Goal: Task Accomplishment & Management: Use online tool/utility

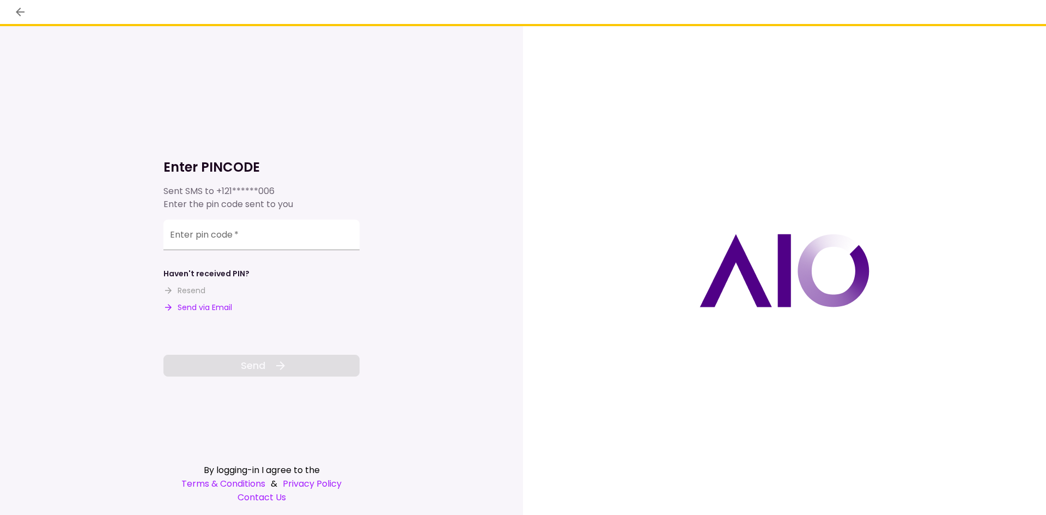
click at [217, 307] on button "Send via Email" at bounding box center [197, 307] width 69 height 11
click at [252, 228] on input "Enter pin code   *" at bounding box center [261, 234] width 196 height 30
paste input "******"
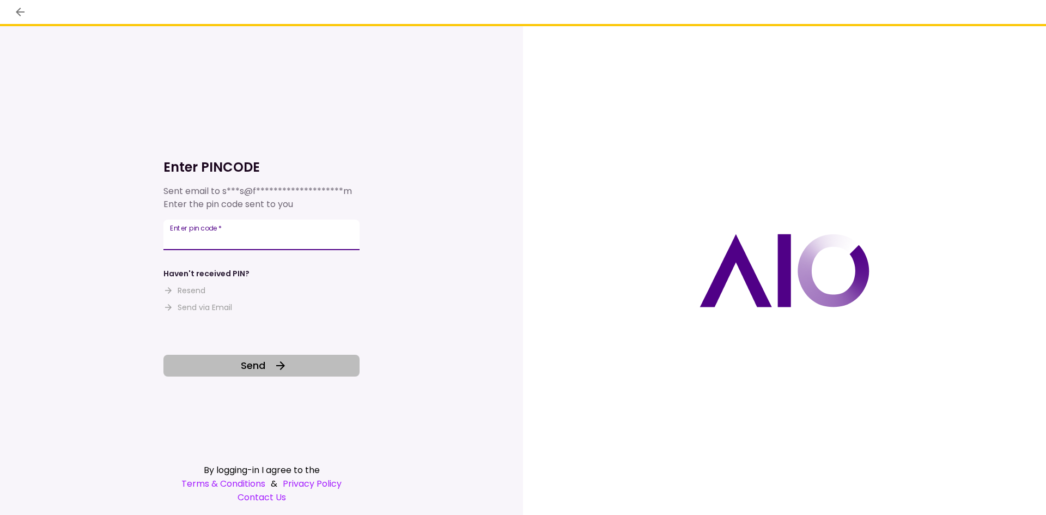
type input "******"
click at [260, 365] on span "Send" at bounding box center [253, 365] width 25 height 15
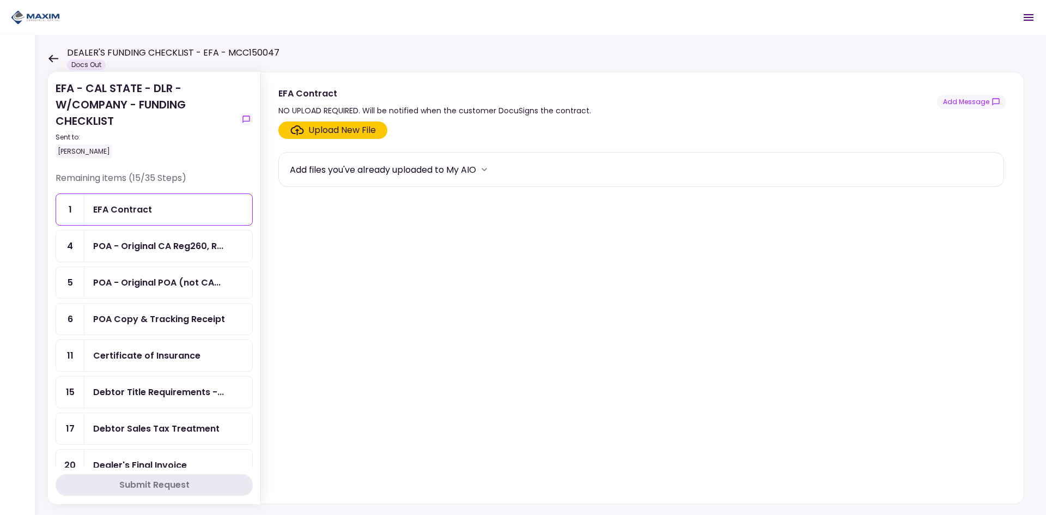
click at [188, 217] on div "EFA Contract" at bounding box center [168, 209] width 168 height 31
click at [56, 62] on icon at bounding box center [53, 58] width 10 height 8
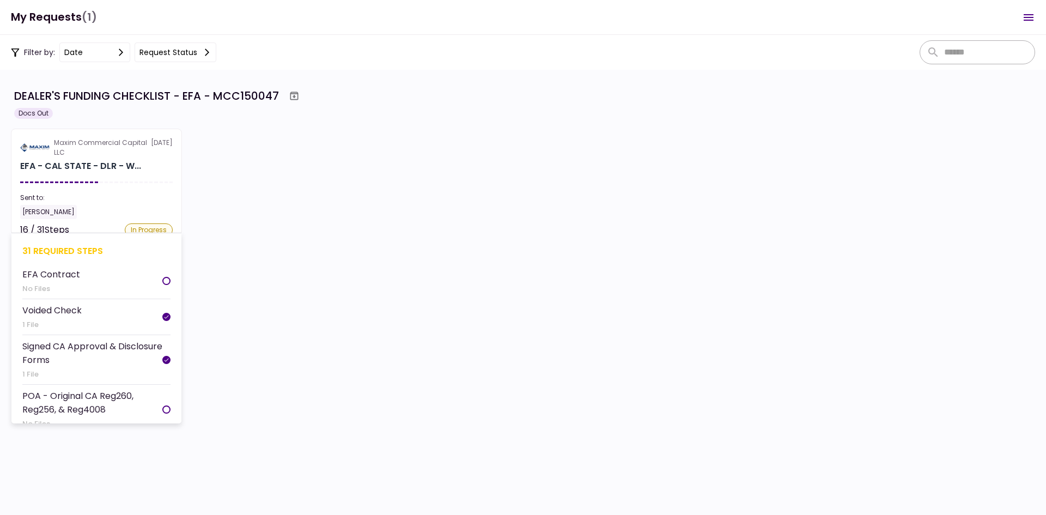
click at [113, 164] on div "EFA - CAL STATE - DLR - W..." at bounding box center [80, 166] width 121 height 13
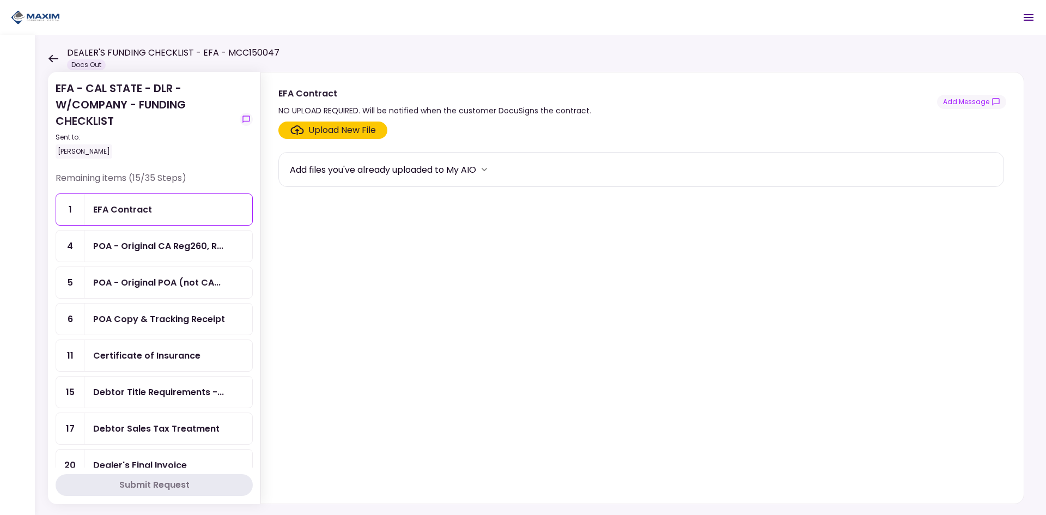
click at [160, 214] on div "EFA Contract" at bounding box center [168, 210] width 150 height 14
click at [133, 203] on div "EFA Contract" at bounding box center [122, 210] width 59 height 14
click at [130, 199] on div "EFA Contract" at bounding box center [168, 209] width 168 height 31
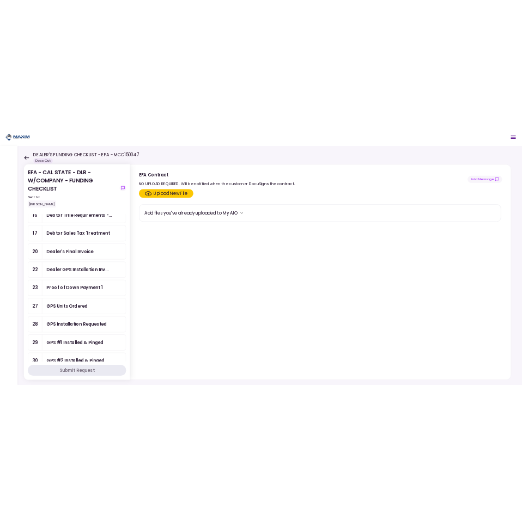
scroll to position [218, 0]
